Goal: Information Seeking & Learning: Learn about a topic

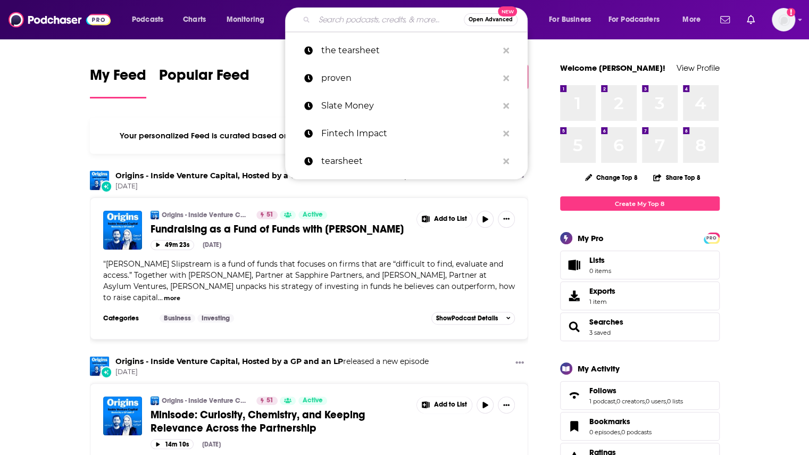
click at [382, 22] on input "Search podcasts, credits, & more..." at bounding box center [388, 19] width 149 height 17
paste input "Encoded"
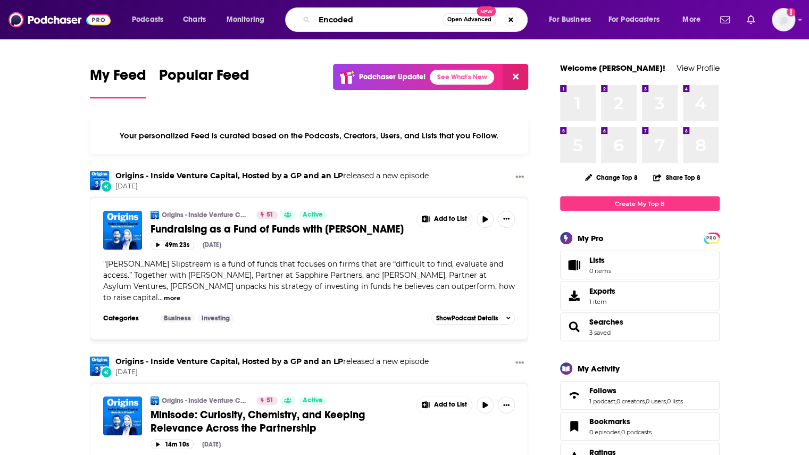
type input "Encoded"
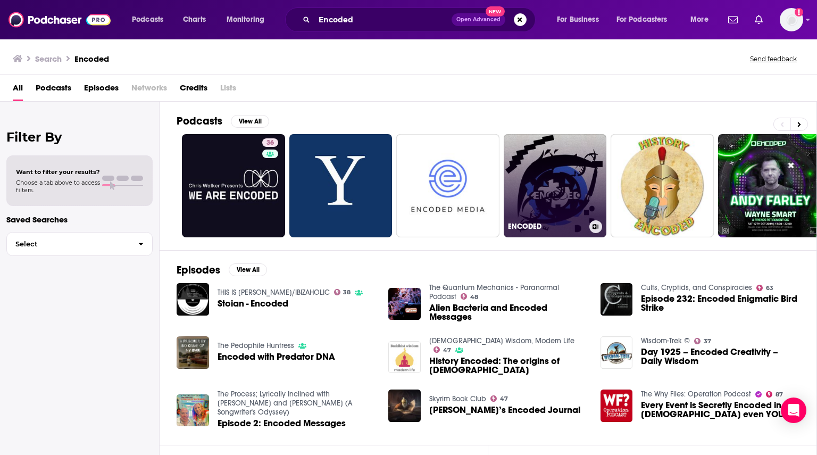
click at [528, 189] on link "ENCODED" at bounding box center [554, 185] width 103 height 103
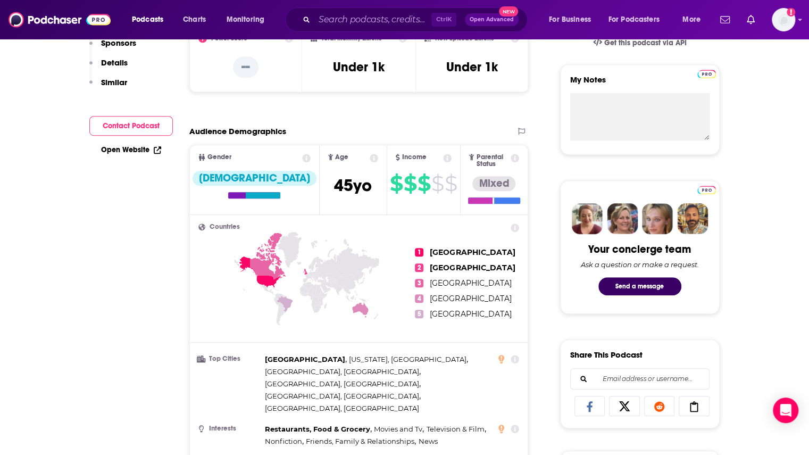
scroll to position [159, 0]
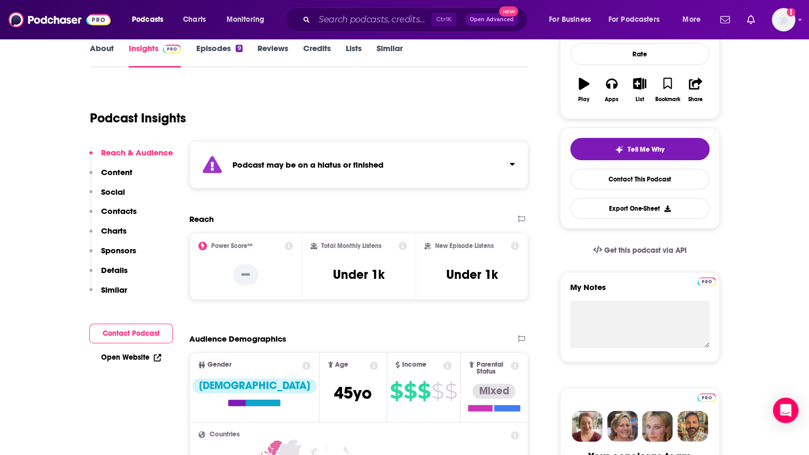
click at [220, 53] on link "Episodes 9" at bounding box center [219, 55] width 46 height 24
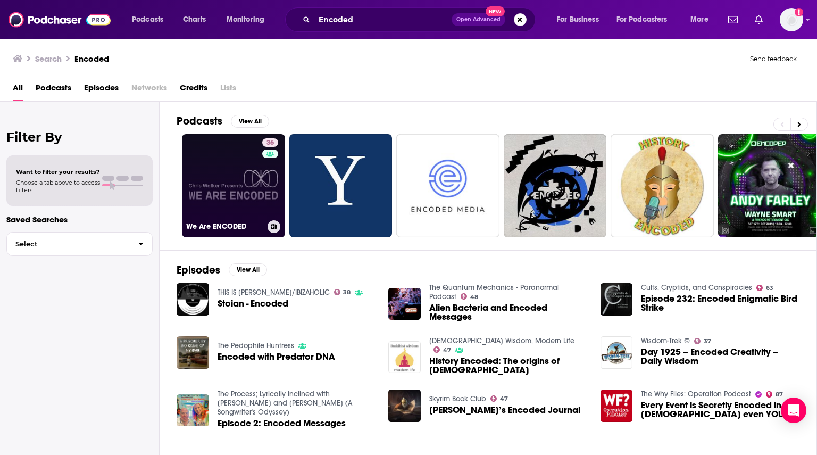
click at [255, 192] on link "36 We Are ENCODED" at bounding box center [233, 185] width 103 height 103
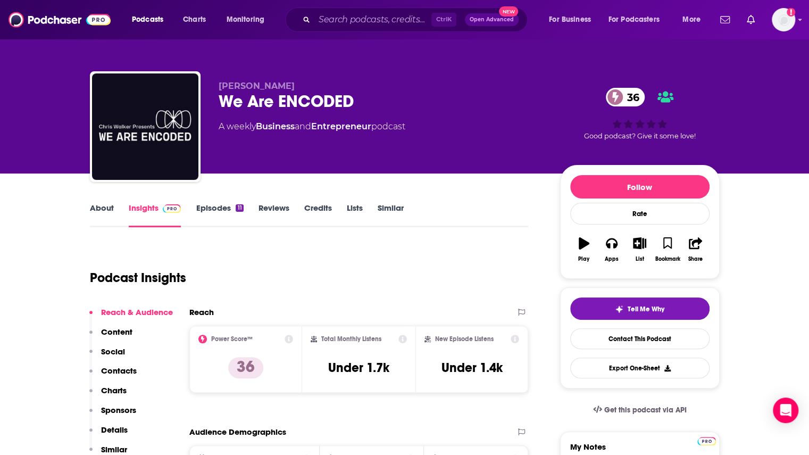
click at [225, 204] on link "Episodes 11" at bounding box center [219, 215] width 47 height 24
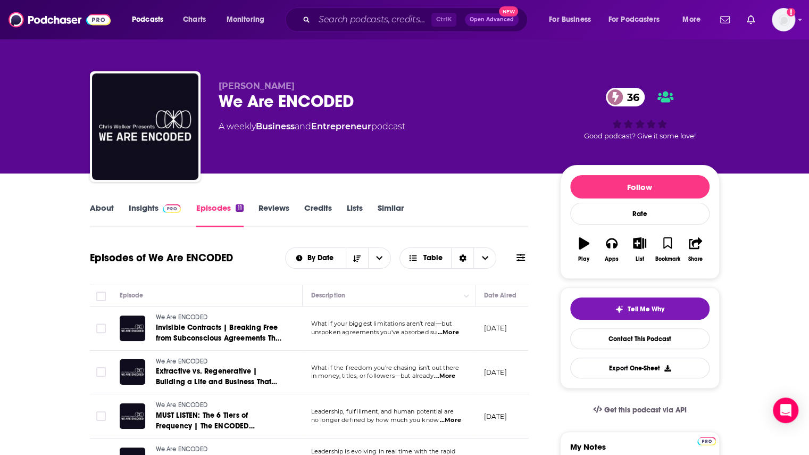
click at [98, 207] on link "About" at bounding box center [102, 215] width 24 height 24
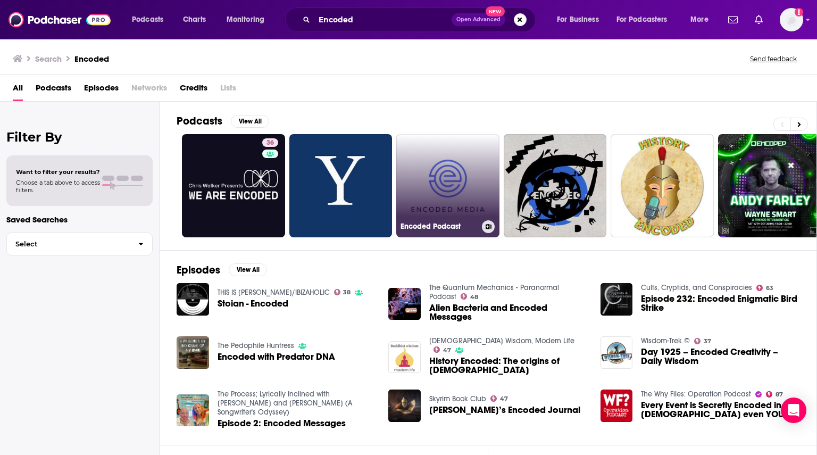
click at [465, 191] on link "Encoded Podcast" at bounding box center [447, 185] width 103 height 103
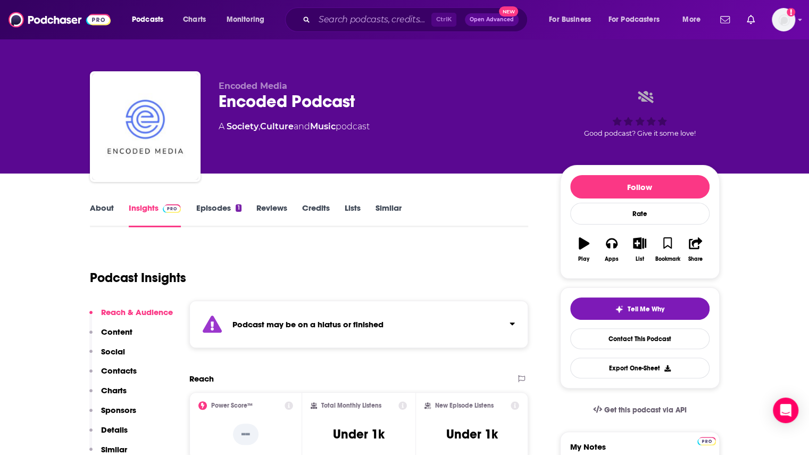
click at [208, 207] on link "Episodes 1" at bounding box center [218, 215] width 45 height 24
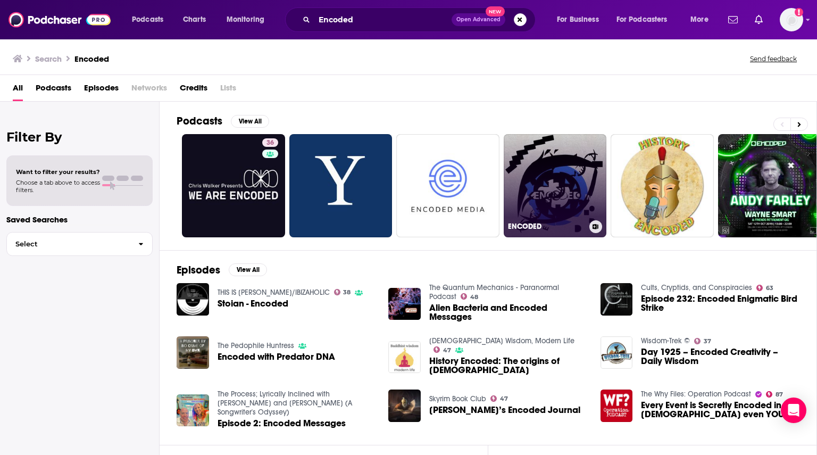
click at [532, 188] on link "ENCODED" at bounding box center [554, 185] width 103 height 103
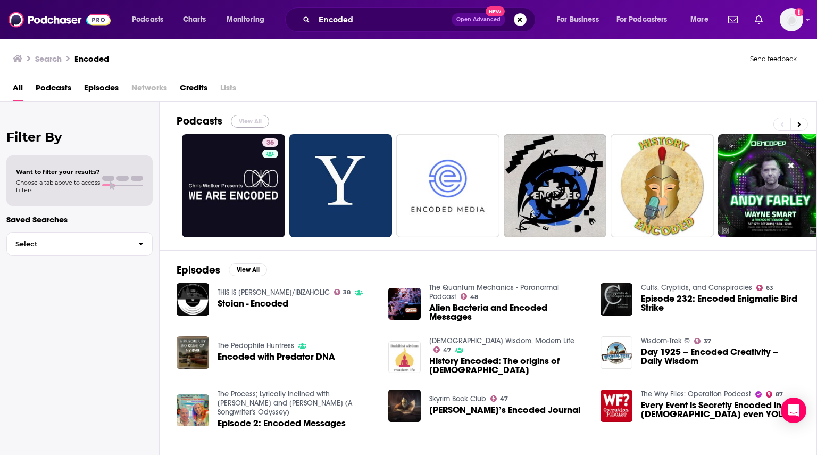
click at [251, 121] on button "View All" at bounding box center [250, 121] width 38 height 13
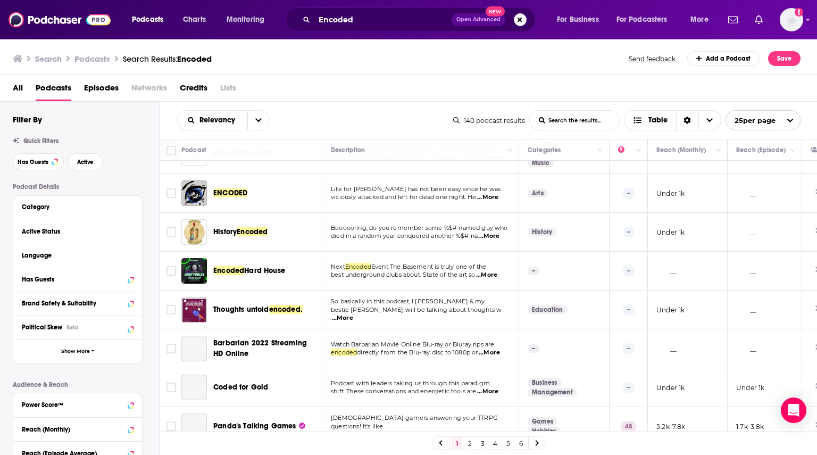
scroll to position [106, 0]
